Goal: Information Seeking & Learning: Compare options

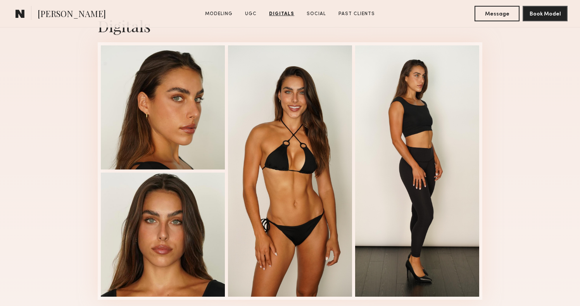
scroll to position [1012, 0]
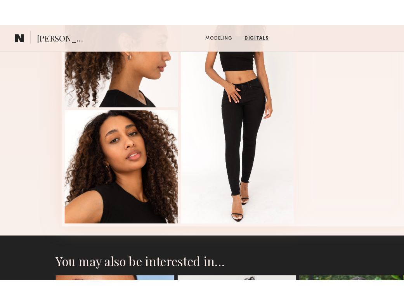
scroll to position [790, 0]
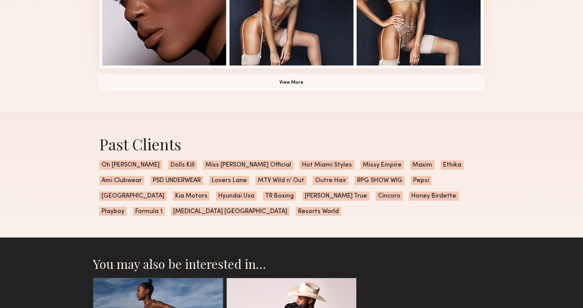
scroll to position [628, 0]
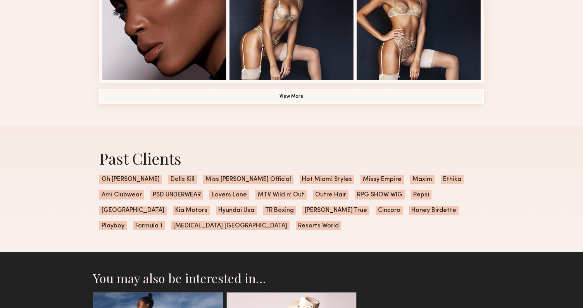
click at [217, 93] on button "View More" at bounding box center [291, 97] width 385 height 16
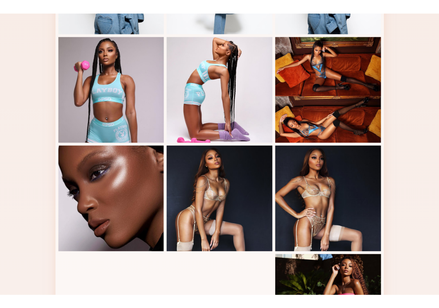
scroll to position [399, 0]
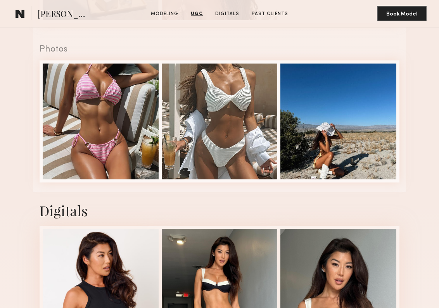
scroll to position [1241, 0]
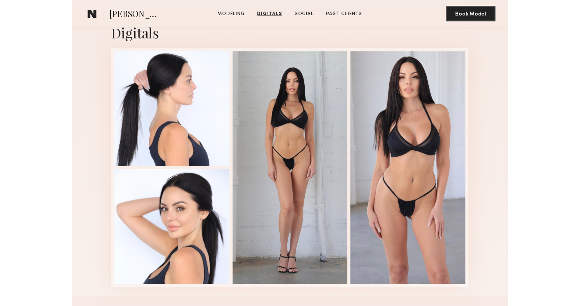
scroll to position [720, 0]
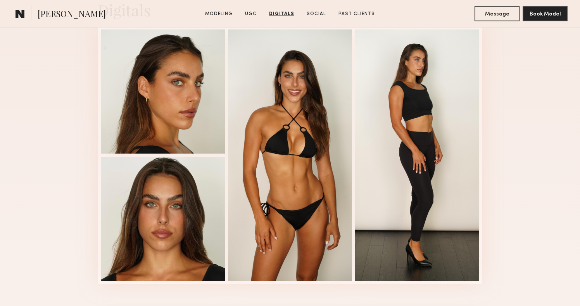
scroll to position [1015, 0]
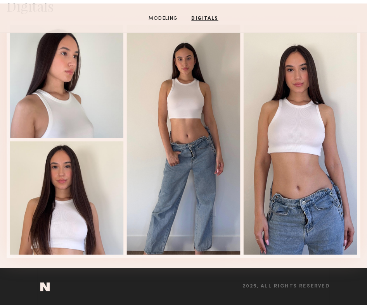
scroll to position [724, 0]
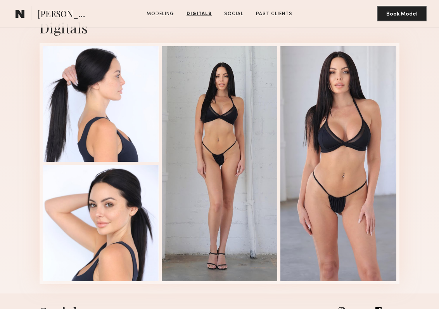
scroll to position [716, 0]
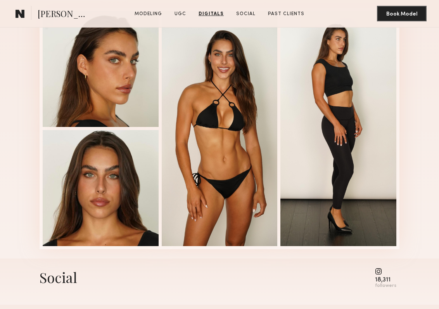
scroll to position [946, 0]
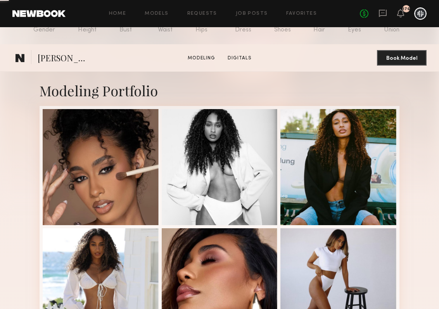
scroll to position [732, 0]
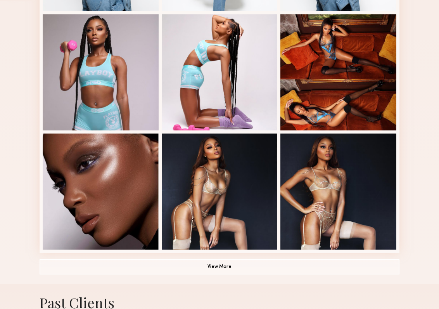
scroll to position [519, 0]
